Goal: Task Accomplishment & Management: Manage account settings

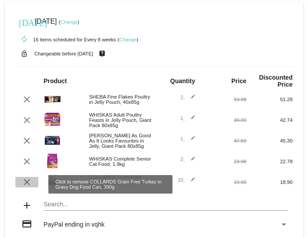
click at [26, 186] on mat-icon "clear" at bounding box center [27, 182] width 11 height 11
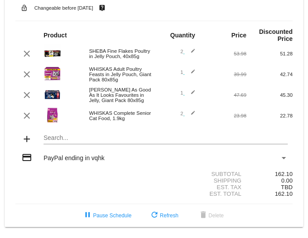
scroll to position [49, 0]
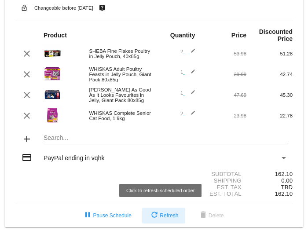
click at [160, 217] on span "refresh Refresh" at bounding box center [163, 215] width 29 height 6
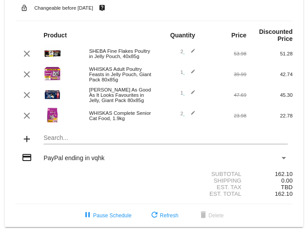
click at [190, 48] on mat-icon "edit" at bounding box center [190, 53] width 11 height 11
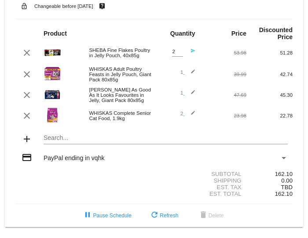
click at [187, 53] on mat-icon "send" at bounding box center [190, 53] width 11 height 11
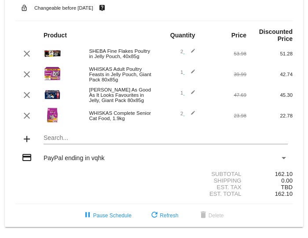
click at [174, 48] on div "2 edit" at bounding box center [177, 53] width 36 height 11
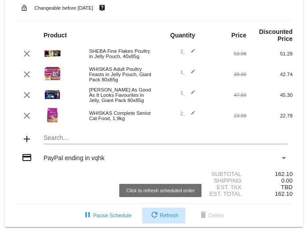
click at [158, 218] on span "refresh Refresh" at bounding box center [163, 215] width 29 height 6
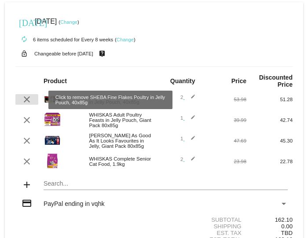
click at [28, 102] on mat-icon "clear" at bounding box center [27, 99] width 11 height 11
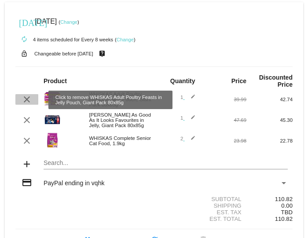
click at [27, 100] on mat-icon "clear" at bounding box center [27, 99] width 11 height 11
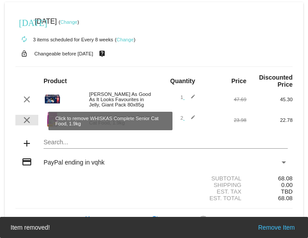
click at [27, 123] on mat-icon "clear" at bounding box center [27, 120] width 11 height 11
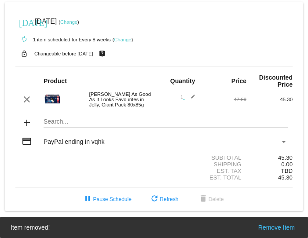
click at [26, 145] on mat-icon "credit_card" at bounding box center [27, 141] width 11 height 11
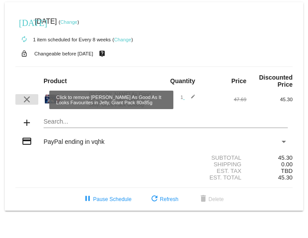
click at [30, 98] on mat-icon "clear" at bounding box center [27, 99] width 11 height 11
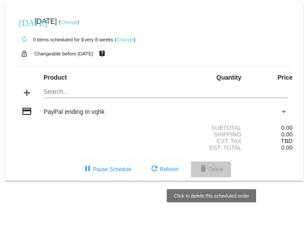
click at [207, 170] on mat-icon "delete" at bounding box center [203, 169] width 11 height 11
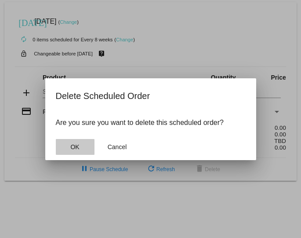
click at [74, 149] on span "OK" at bounding box center [74, 146] width 9 height 7
